Goal: Task Accomplishment & Management: Complete application form

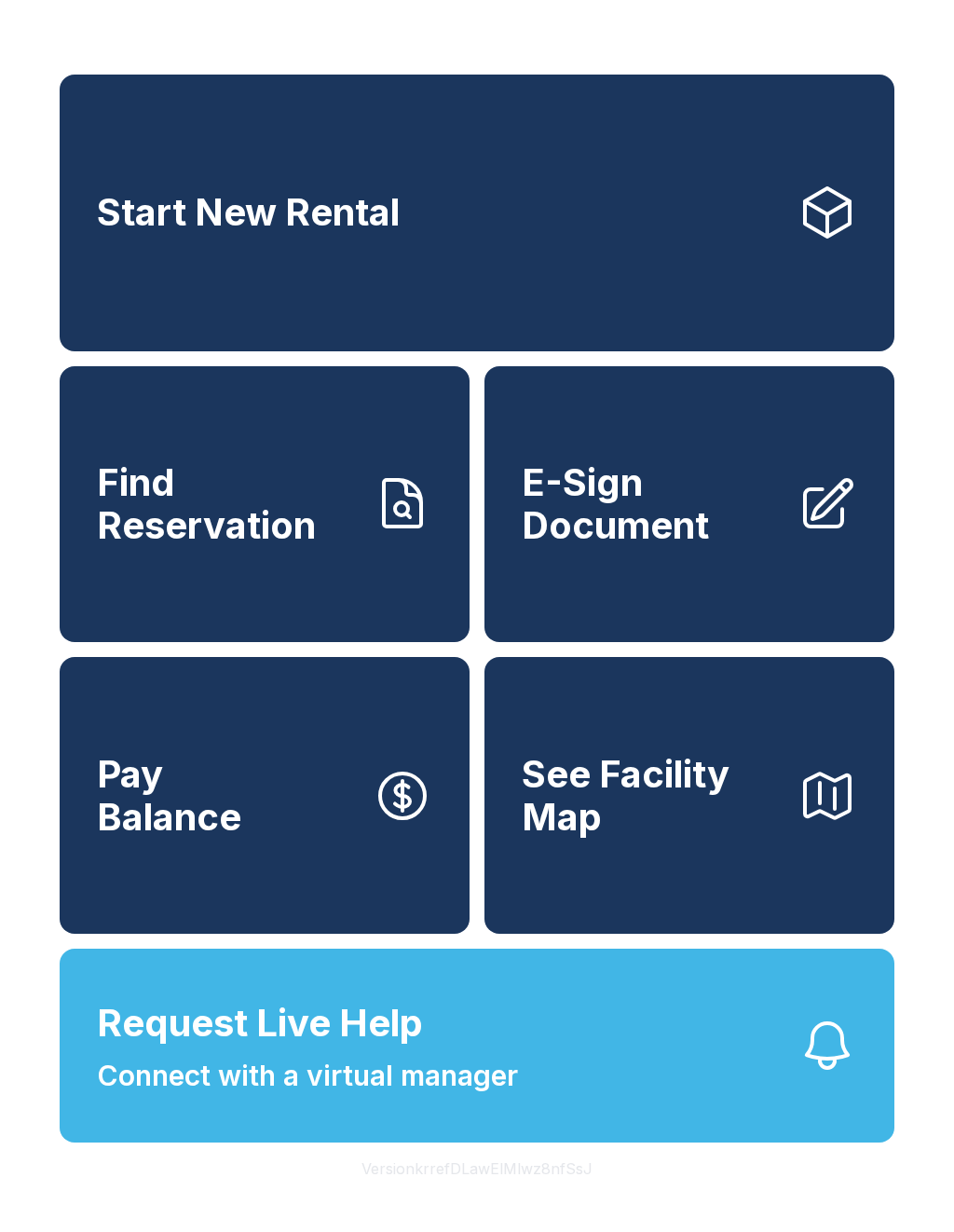
click at [236, 546] on span "Find Reservation" at bounding box center [227, 503] width 261 height 84
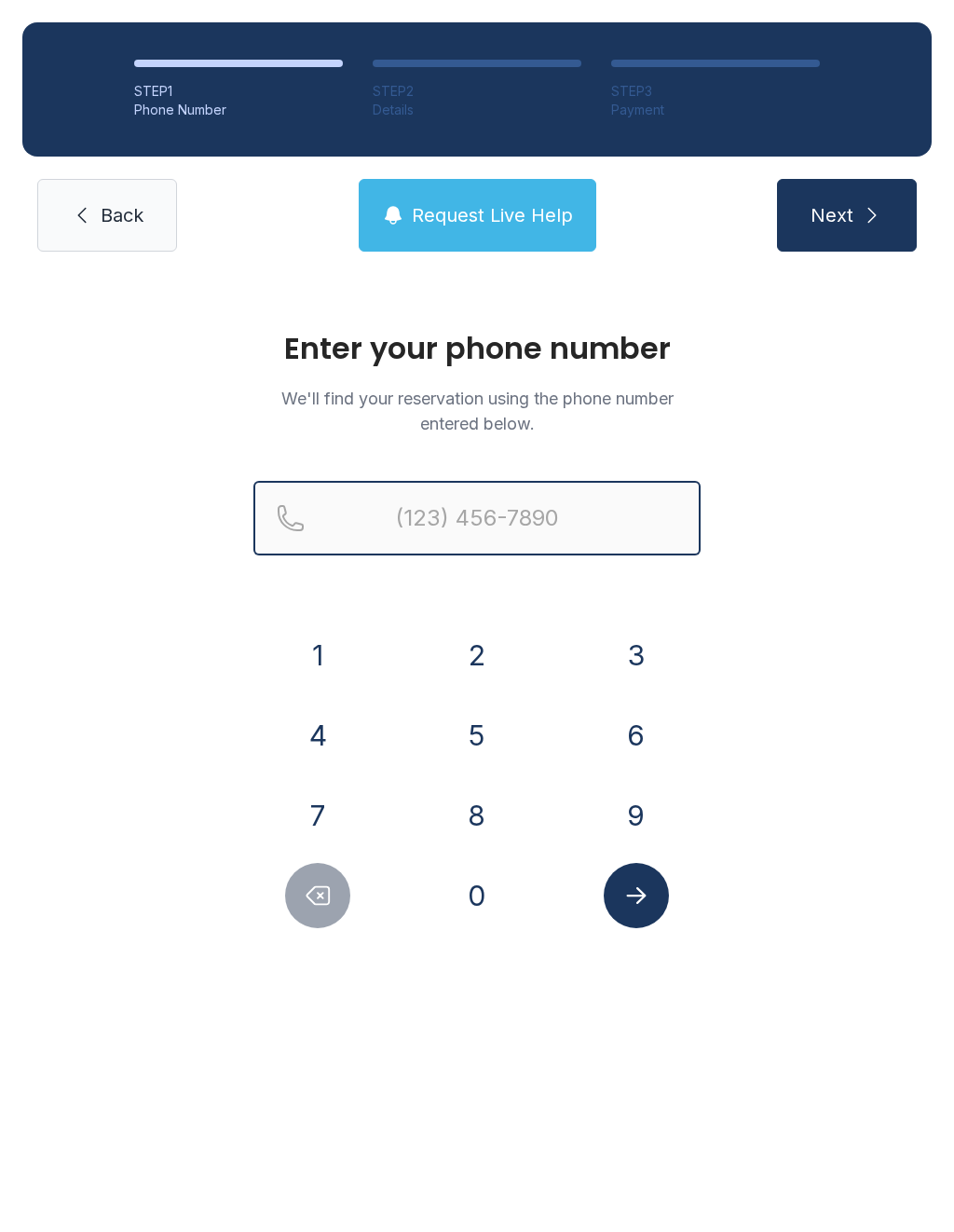
click at [446, 516] on input "Reservation phone number" at bounding box center [477, 518] width 447 height 75
click at [621, 729] on button "6" at bounding box center [635, 735] width 65 height 65
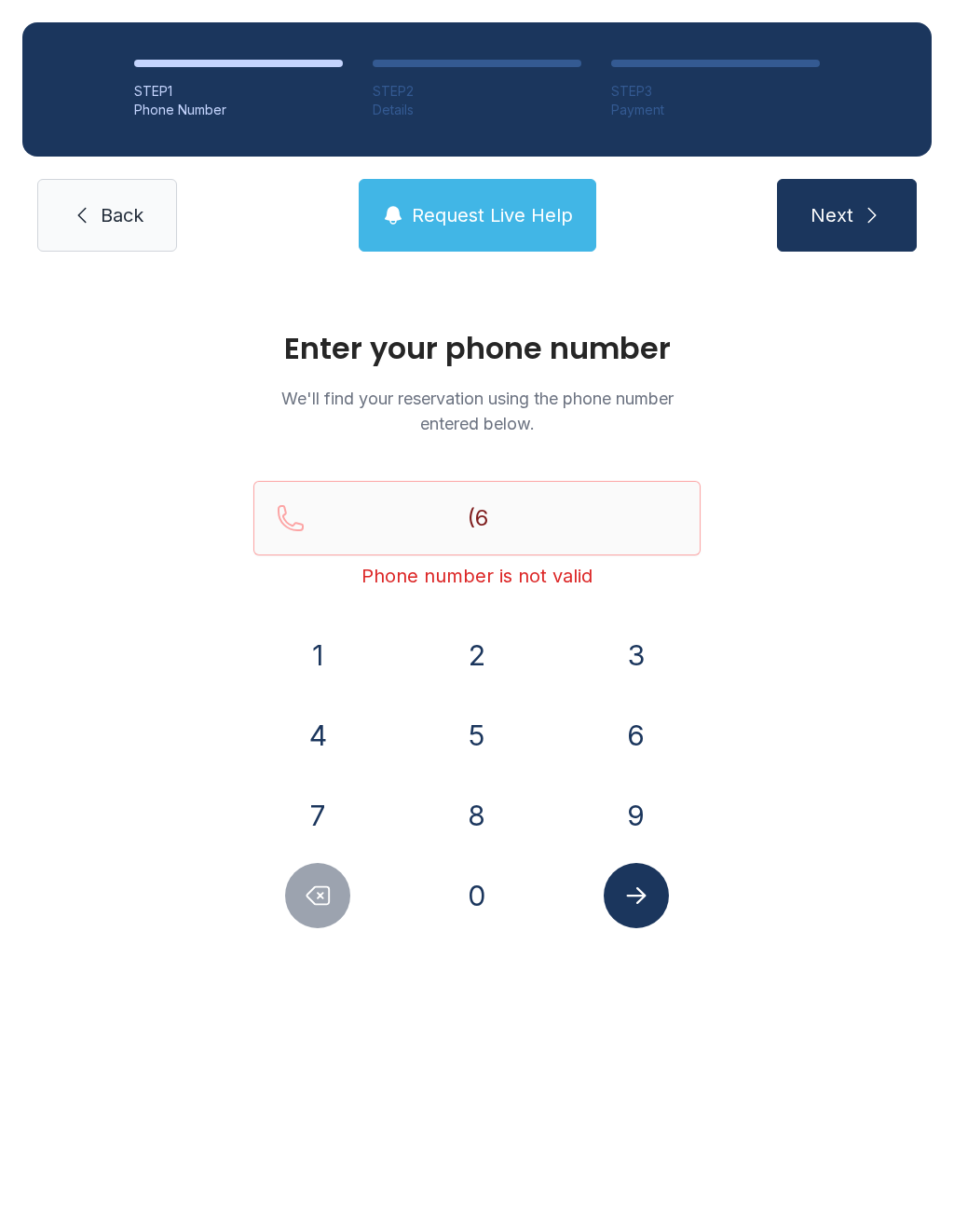
click at [476, 811] on button "8" at bounding box center [477, 815] width 65 height 65
click at [626, 820] on button "9" at bounding box center [635, 815] width 65 height 65
click at [614, 648] on button "3" at bounding box center [635, 654] width 65 height 65
click at [485, 881] on button "0" at bounding box center [477, 895] width 65 height 65
click at [646, 810] on button "9" at bounding box center [635, 815] width 65 height 65
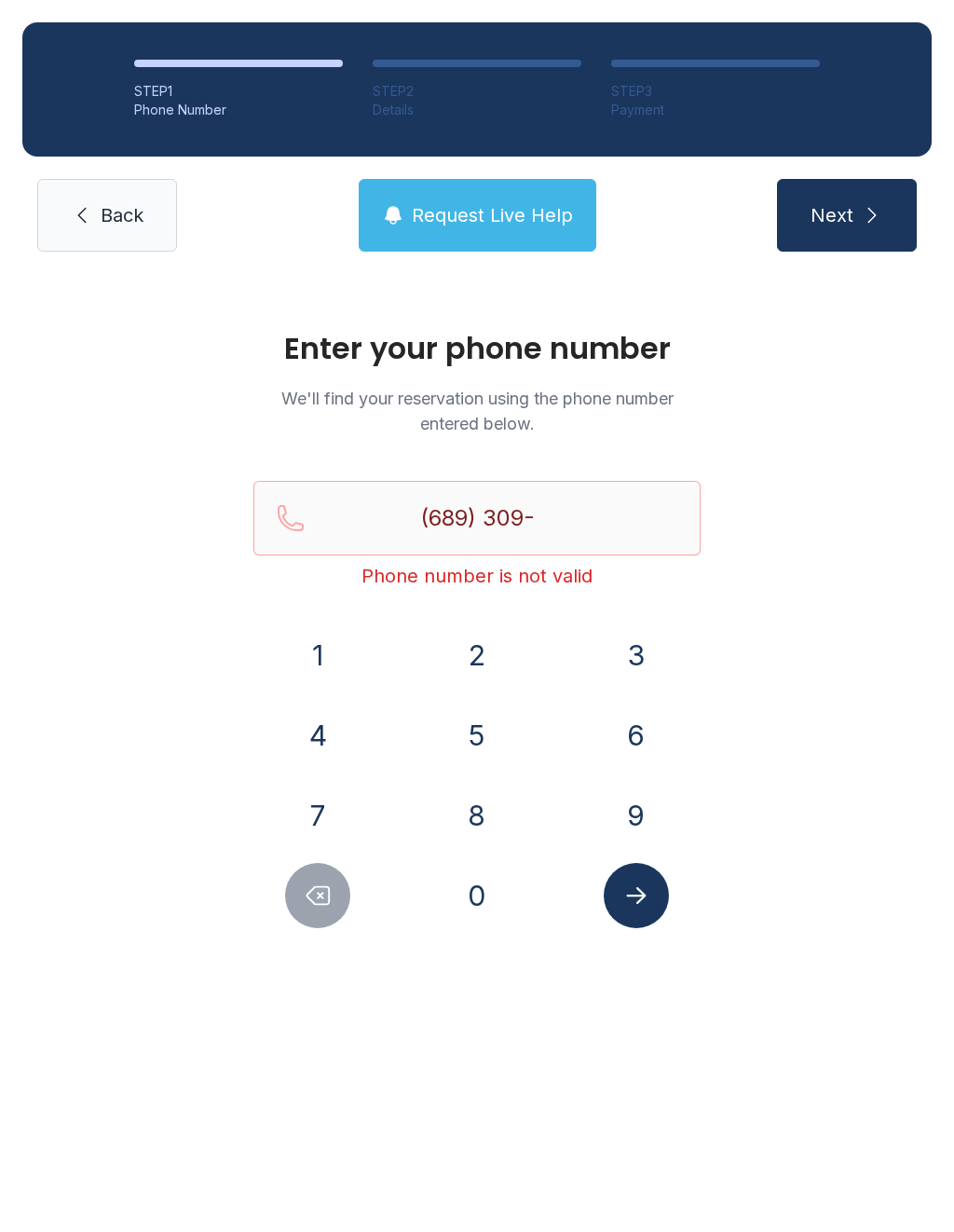
click at [309, 657] on button "1" at bounding box center [318, 654] width 65 height 65
click at [306, 799] on button "7" at bounding box center [318, 815] width 65 height 65
click at [472, 807] on button "8" at bounding box center [477, 815] width 65 height 65
click at [477, 650] on button "2" at bounding box center [477, 654] width 65 height 65
type input "[PHONE_NUMBER]"
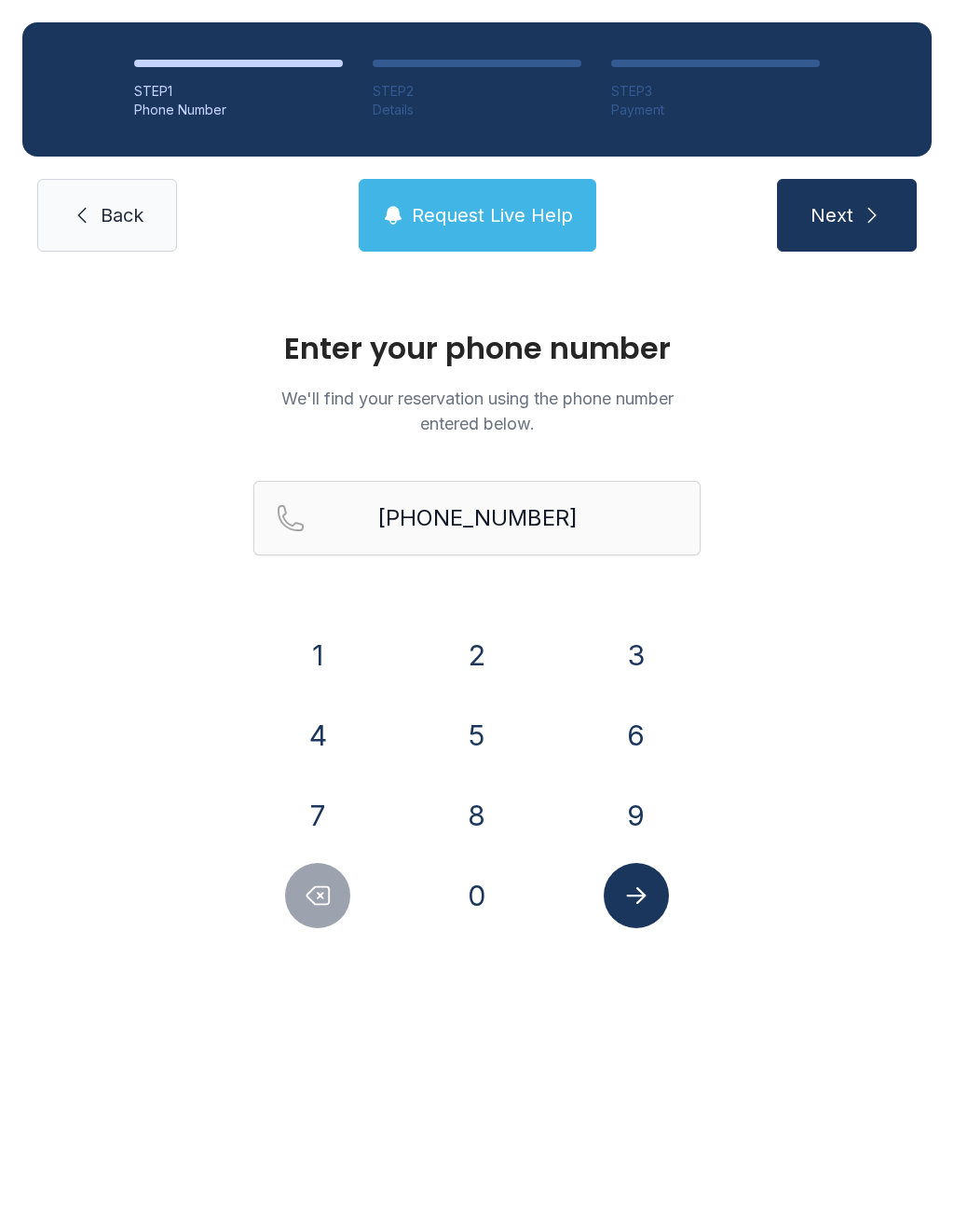
click at [636, 889] on icon "Submit lookup form" at bounding box center [635, 895] width 27 height 27
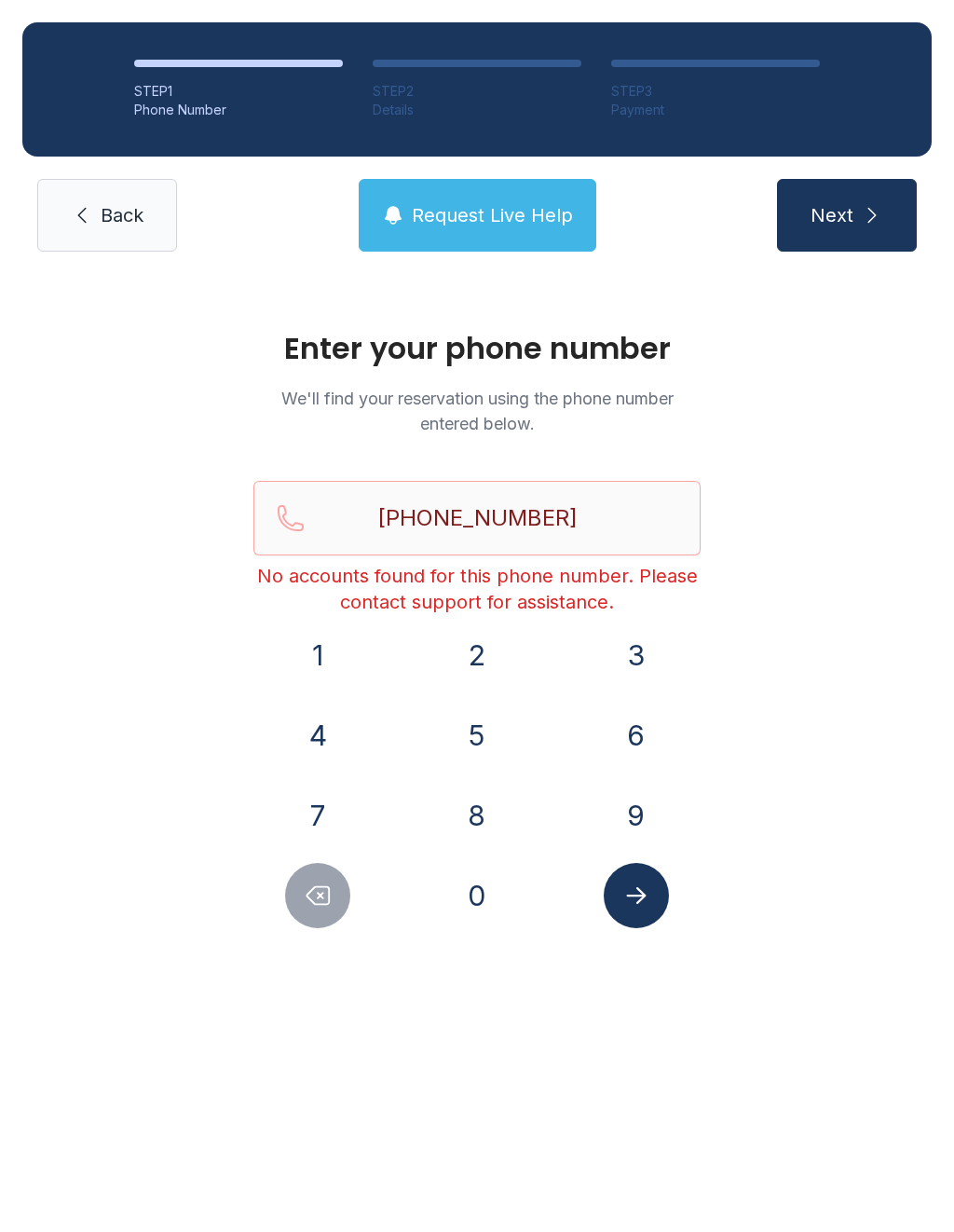
click at [83, 225] on icon at bounding box center [81, 215] width 23 height 23
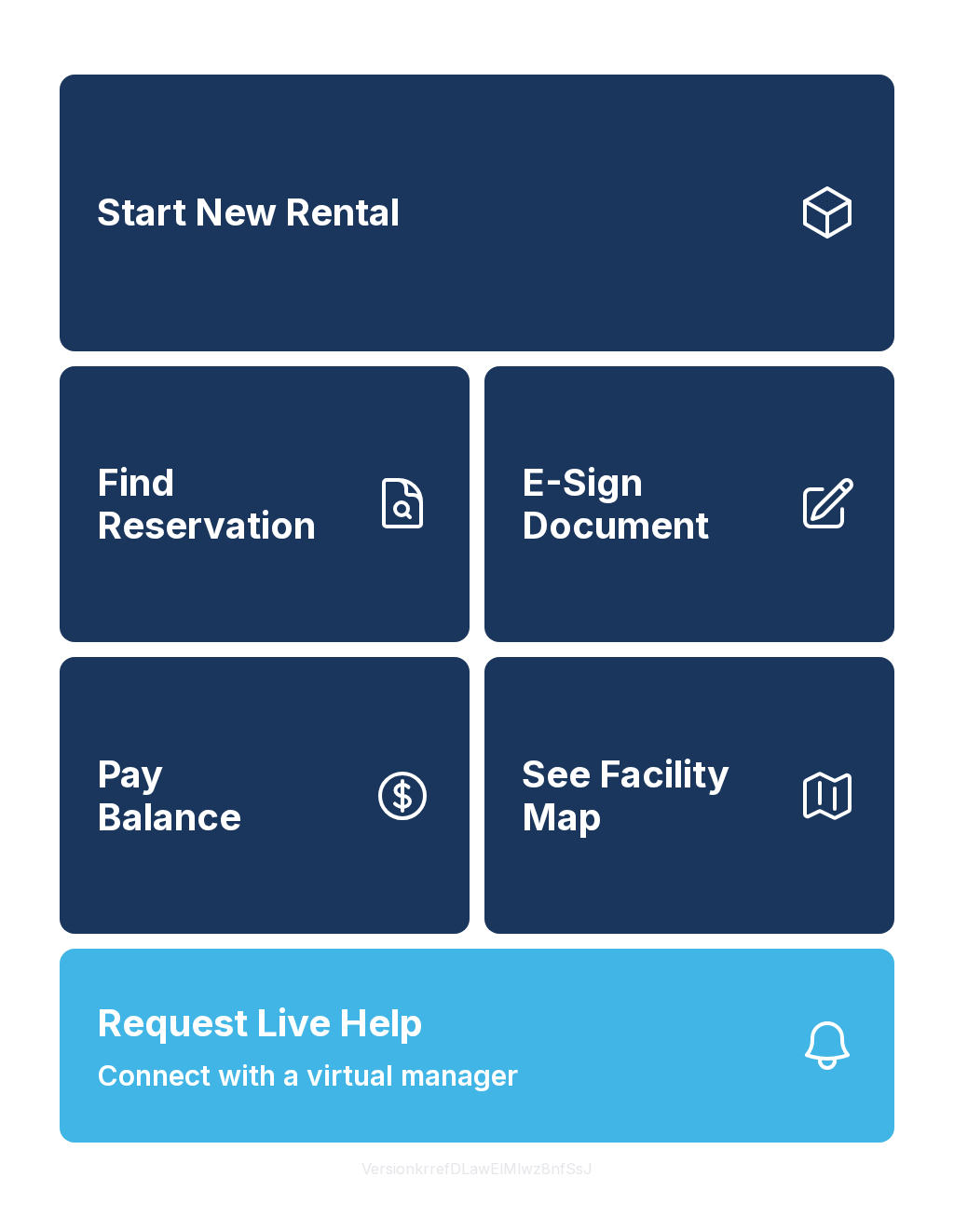
click at [362, 546] on link "Find Reservation" at bounding box center [265, 504] width 410 height 277
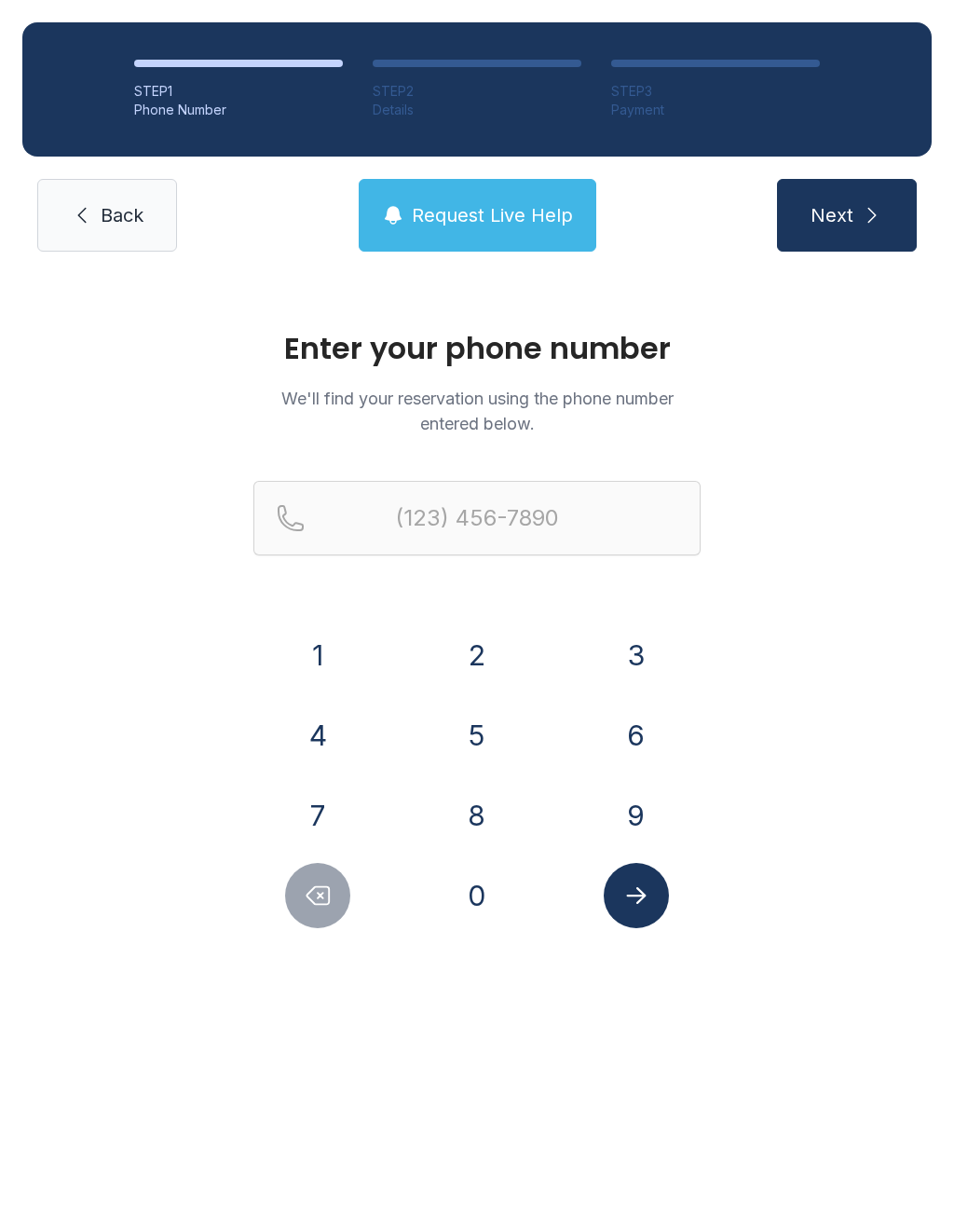
click at [634, 723] on button "6" at bounding box center [635, 735] width 65 height 65
click at [488, 812] on button "8" at bounding box center [477, 815] width 65 height 65
click at [619, 806] on button "9" at bounding box center [635, 815] width 65 height 65
click at [649, 645] on button "3" at bounding box center [635, 654] width 65 height 65
click at [481, 880] on button "0" at bounding box center [477, 895] width 65 height 65
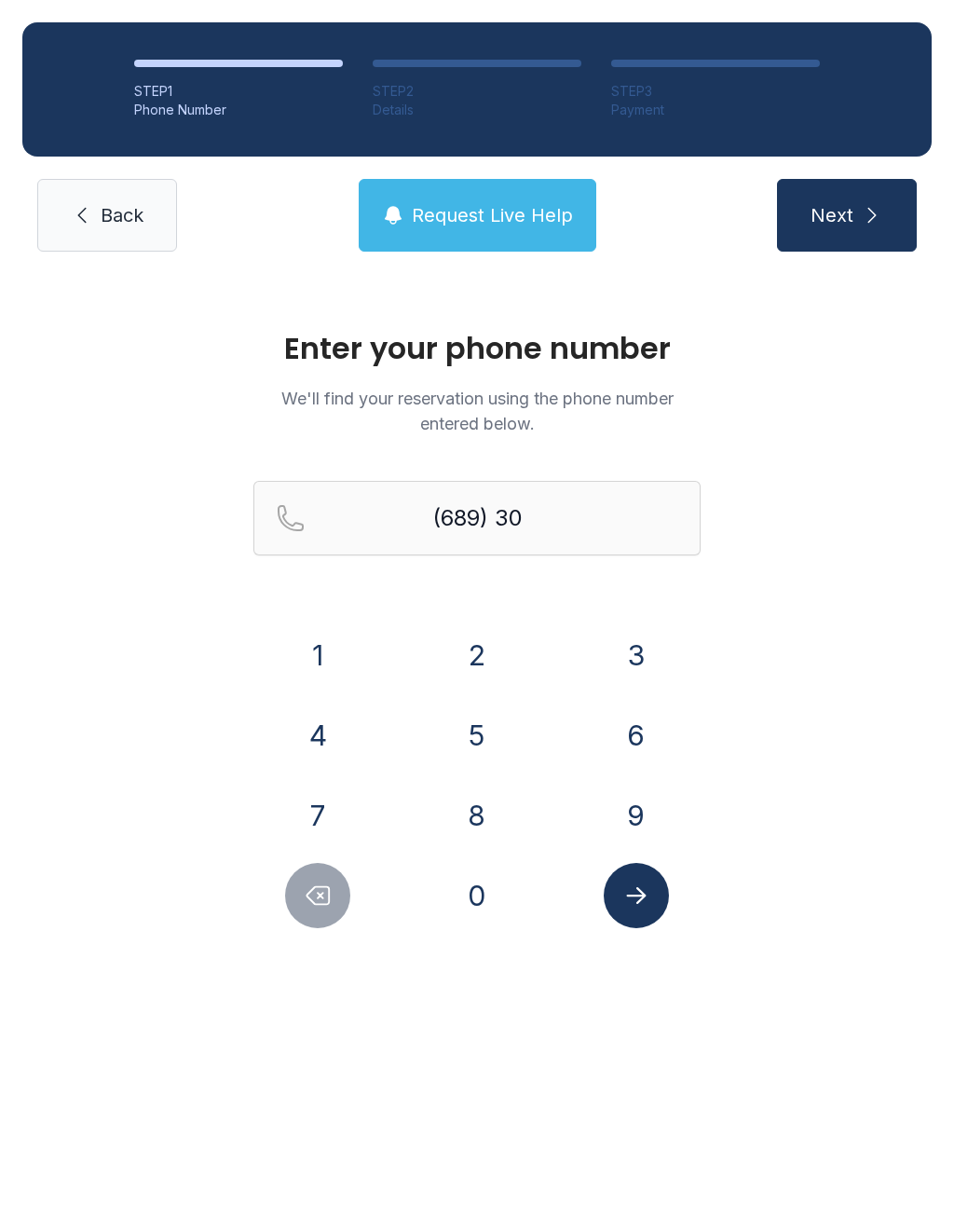
click at [643, 803] on button "9" at bounding box center [635, 815] width 65 height 65
click at [327, 651] on button "1" at bounding box center [318, 654] width 65 height 65
click at [306, 796] on button "7" at bounding box center [318, 815] width 65 height 65
click at [469, 799] on button "8" at bounding box center [477, 815] width 65 height 65
click at [481, 652] on button "2" at bounding box center [477, 654] width 65 height 65
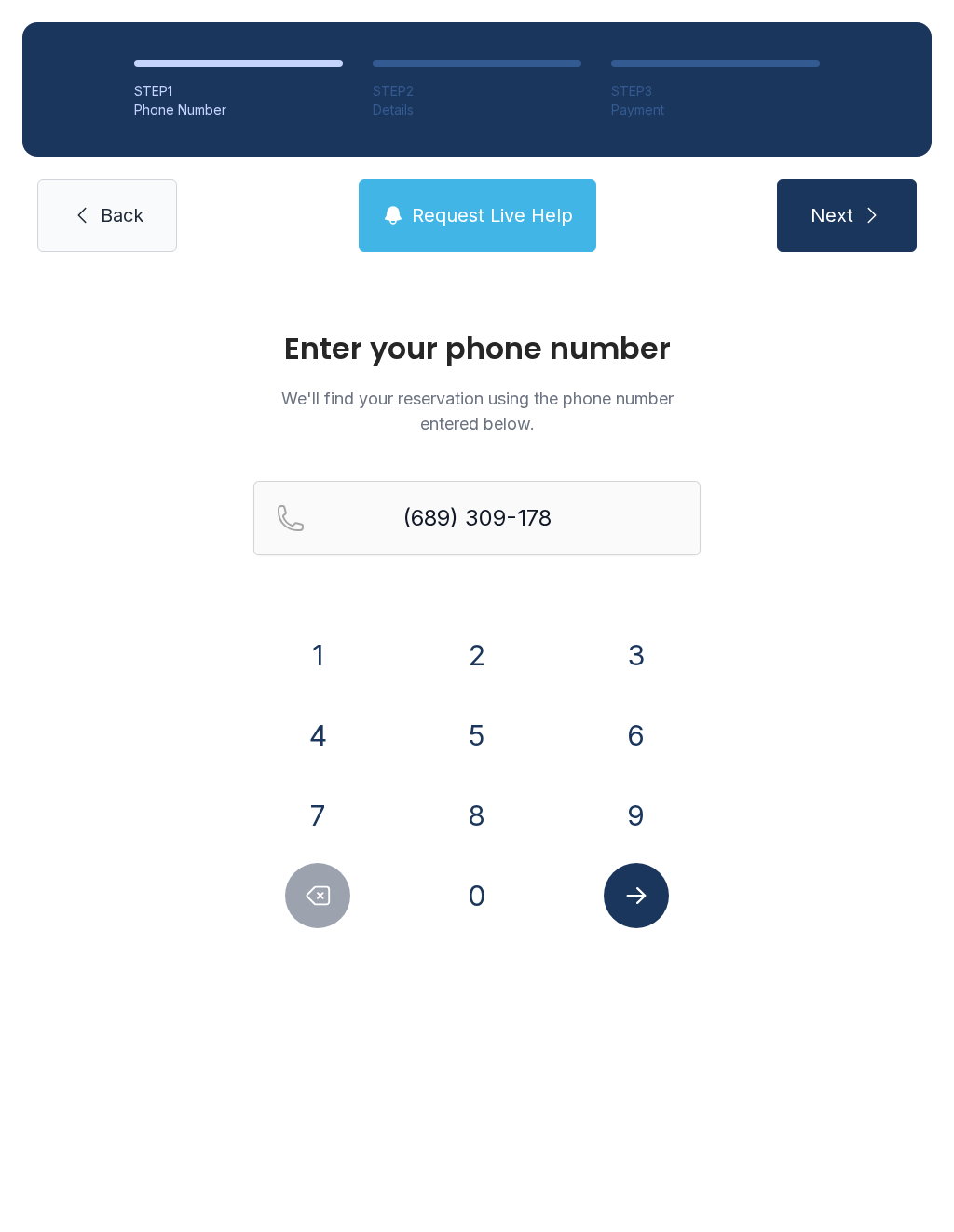
type input "[PHONE_NUMBER]"
click at [642, 879] on button "Submit lookup form" at bounding box center [635, 895] width 65 height 65
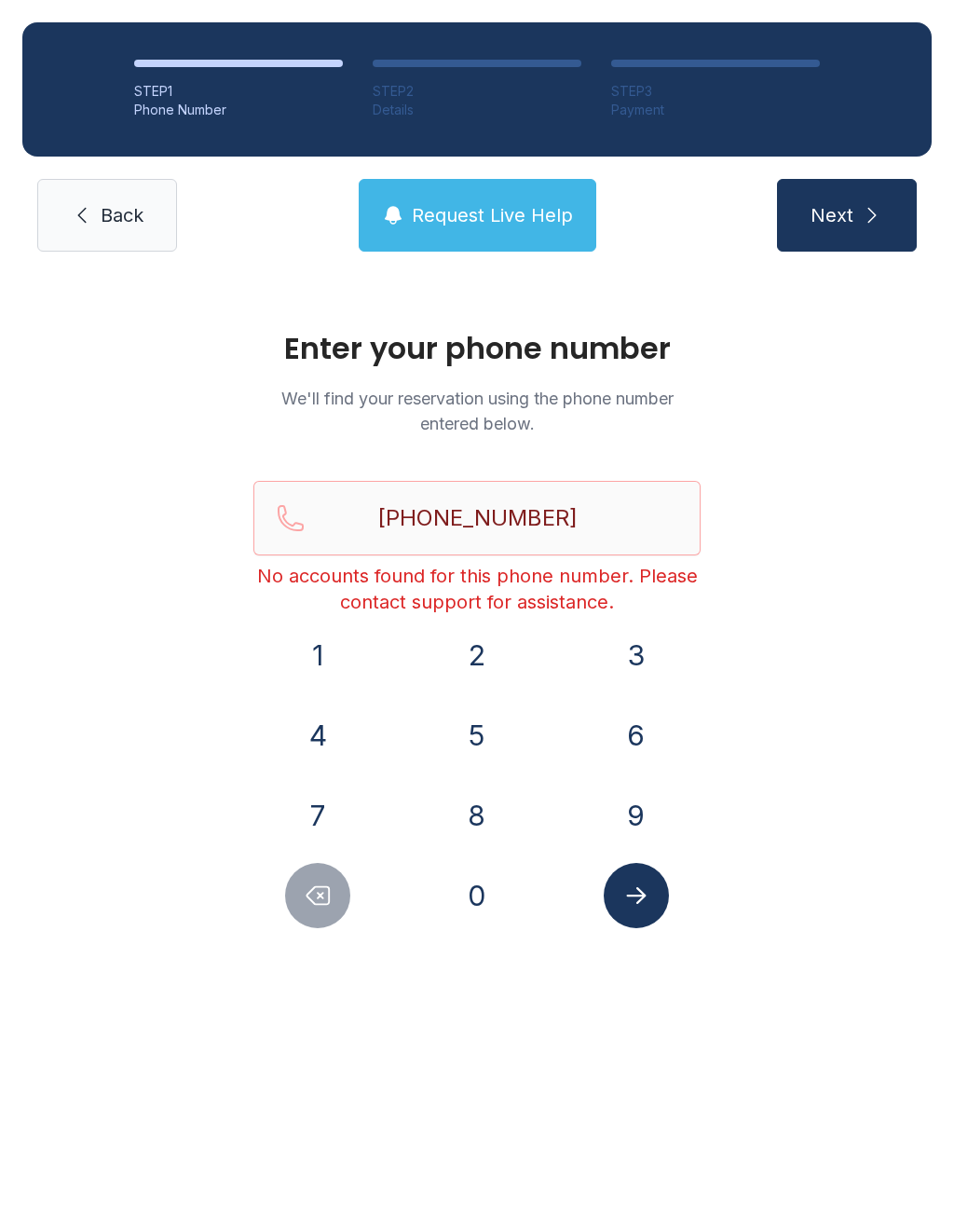
click at [102, 220] on span "Back" at bounding box center [123, 215] width 43 height 26
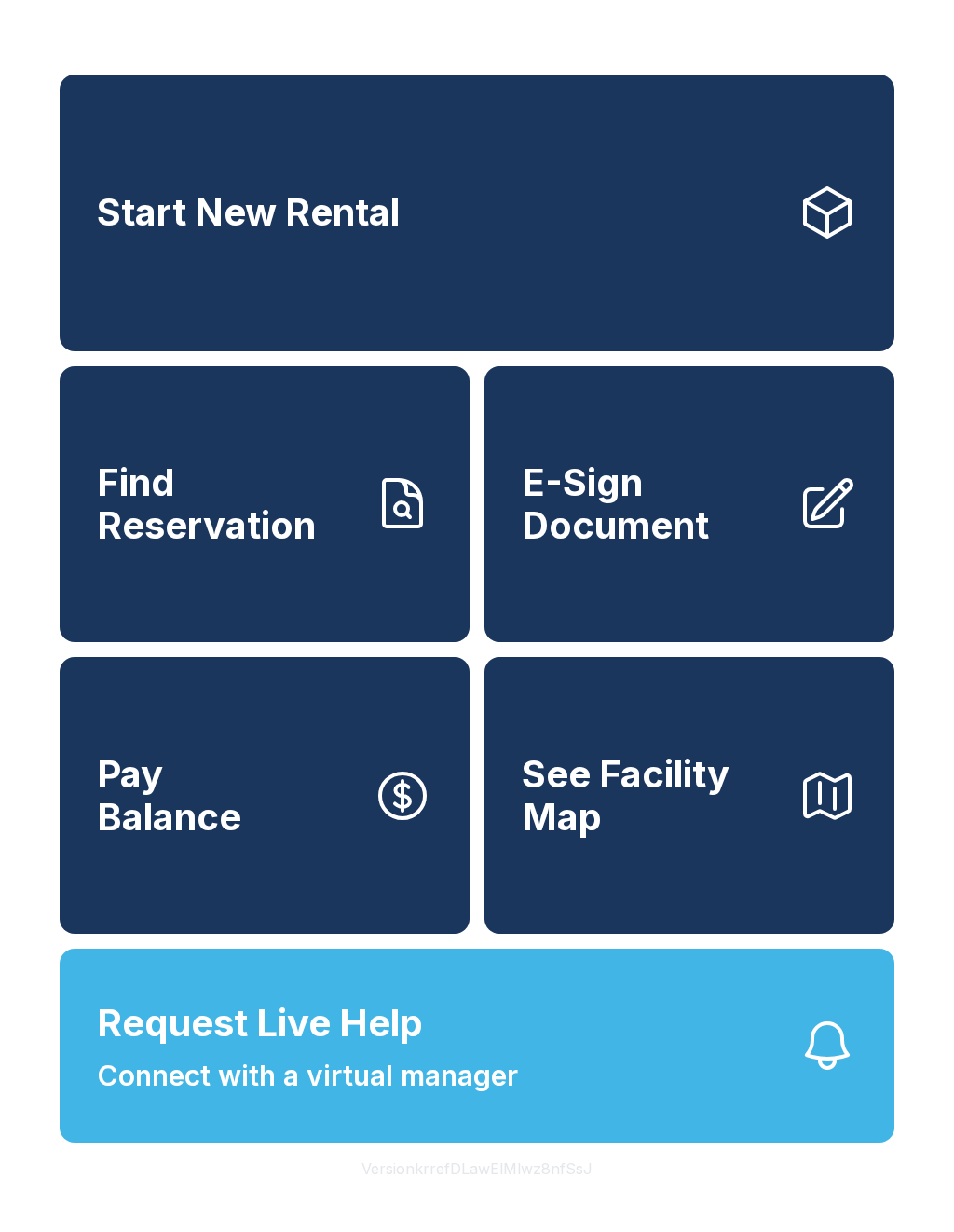
click at [417, 156] on link "Start New Rental" at bounding box center [477, 213] width 834 height 277
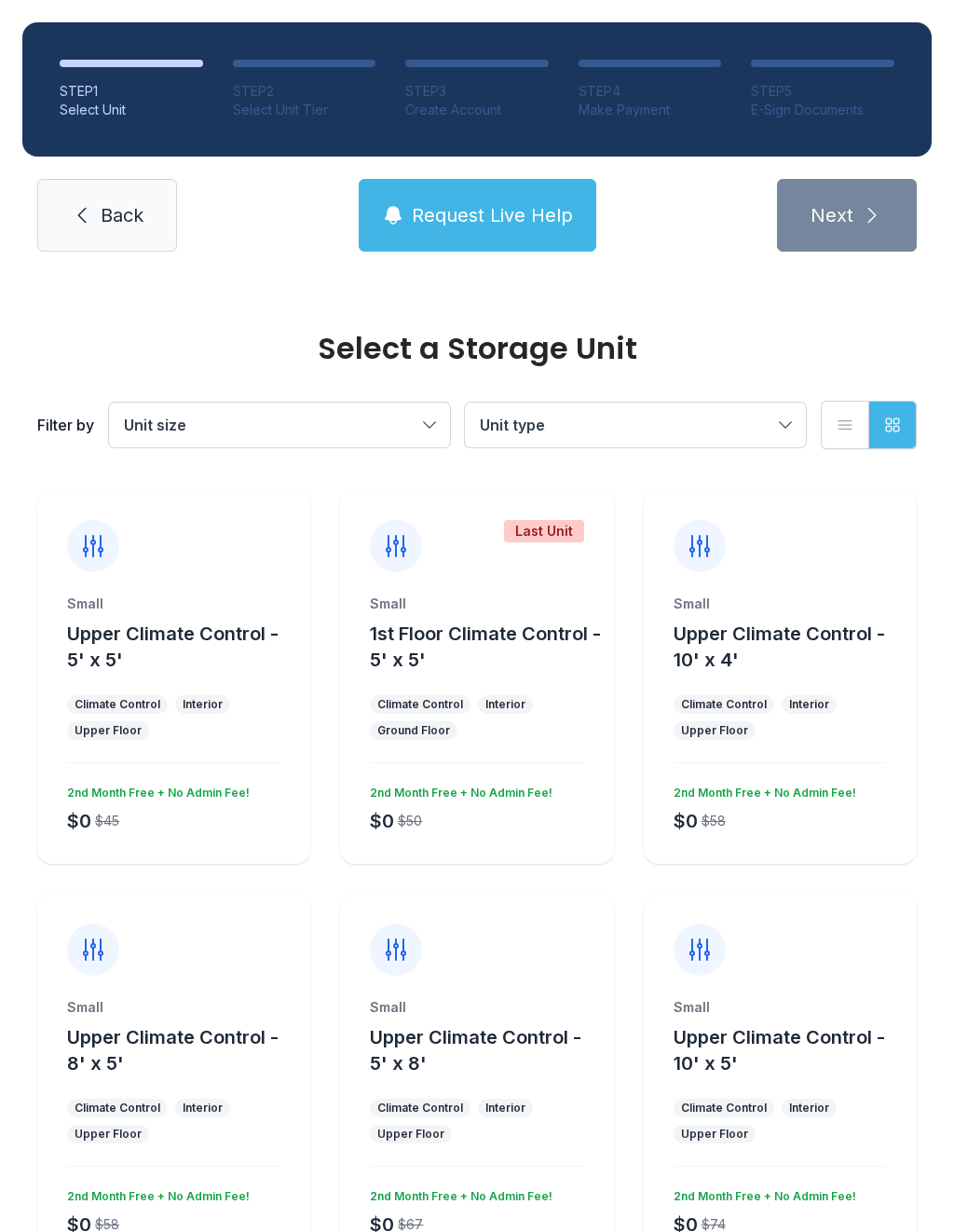
click at [111, 213] on span "Back" at bounding box center [123, 215] width 43 height 26
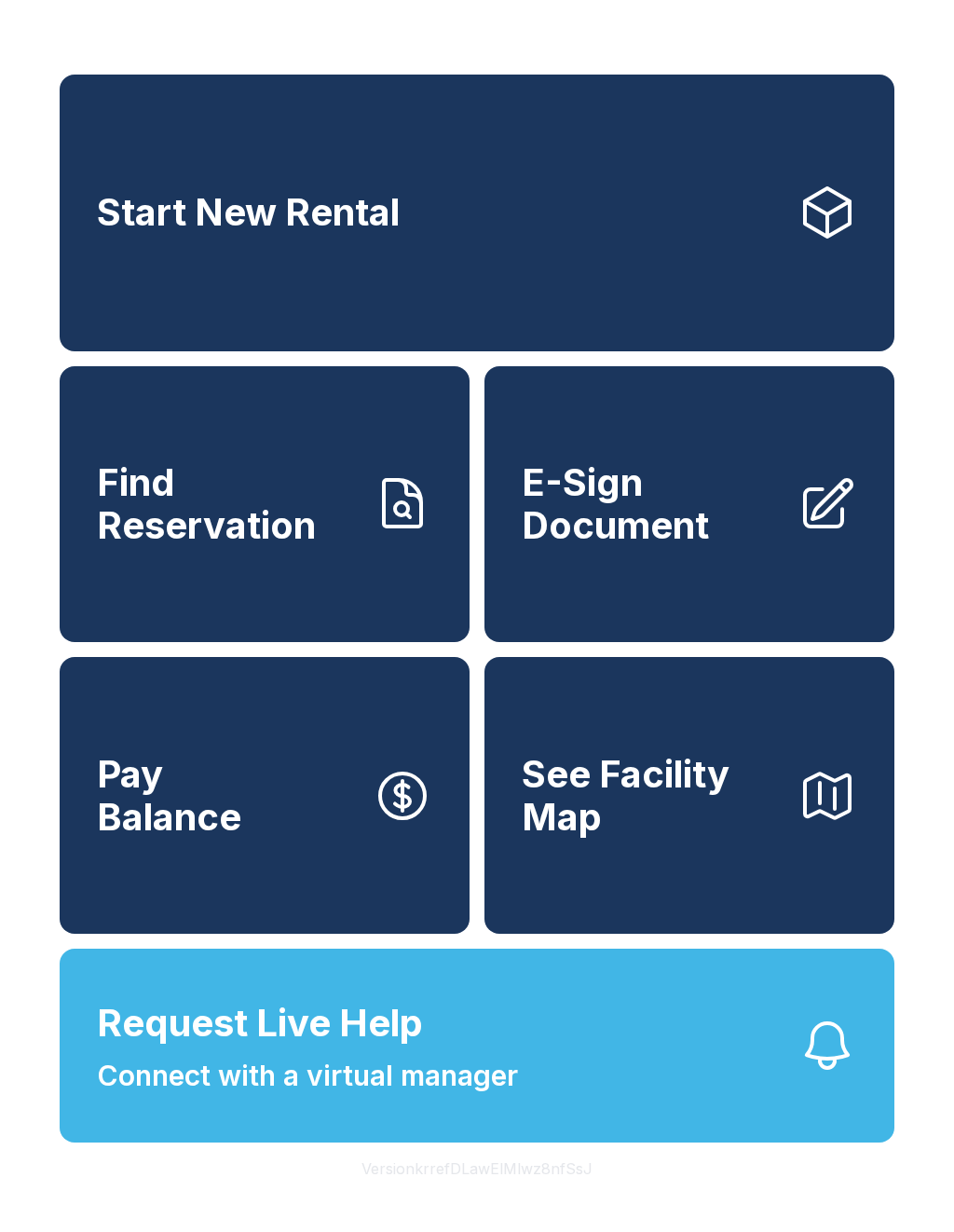
click at [520, 1083] on button "Request Live Help Connect with a virtual manager" at bounding box center [477, 1046] width 834 height 194
